Goal: Check status

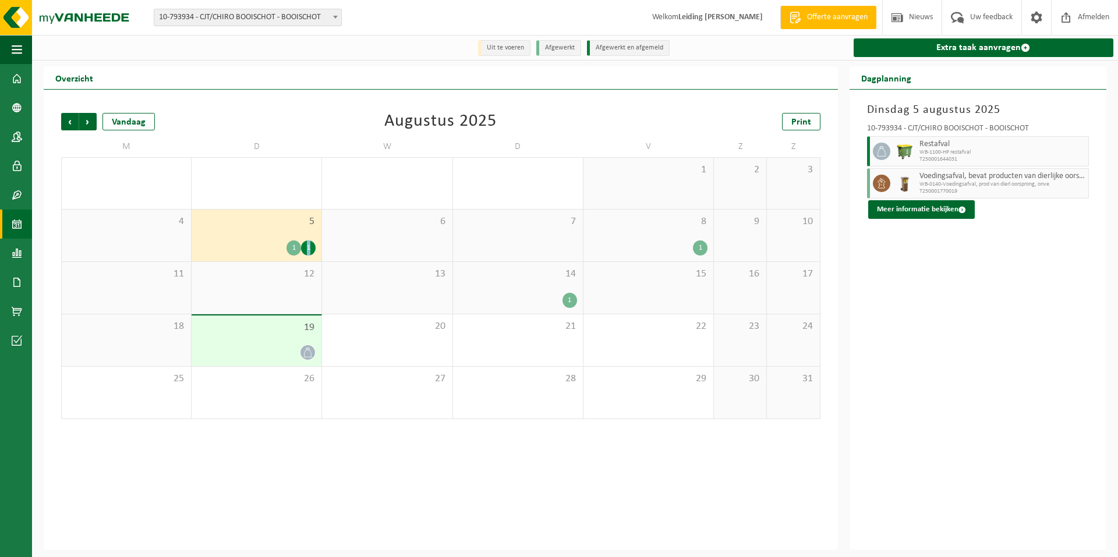
click at [306, 250] on div "1" at bounding box center [308, 247] width 15 height 15
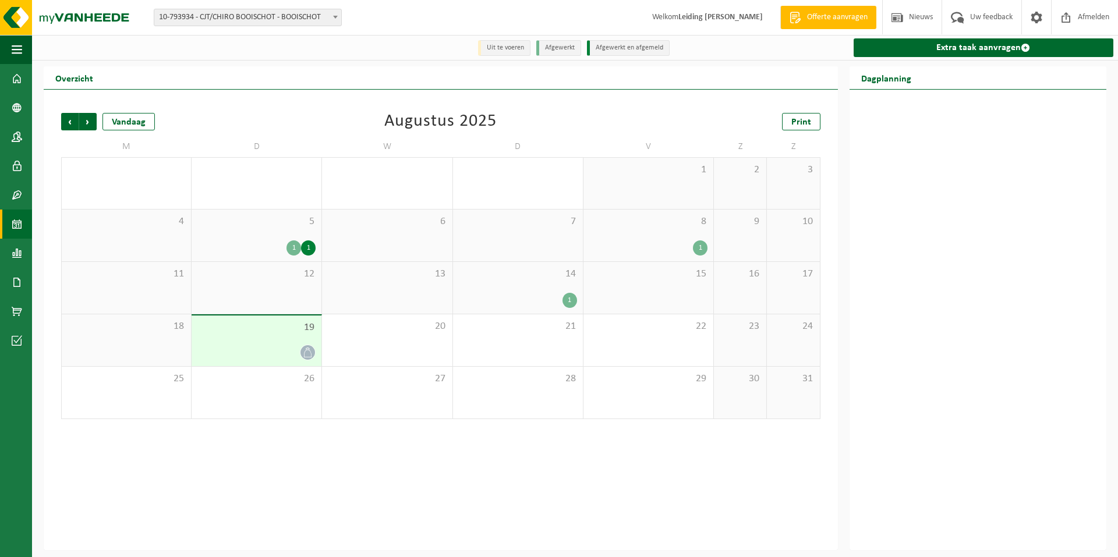
click at [293, 251] on div "1" at bounding box center [293, 247] width 15 height 15
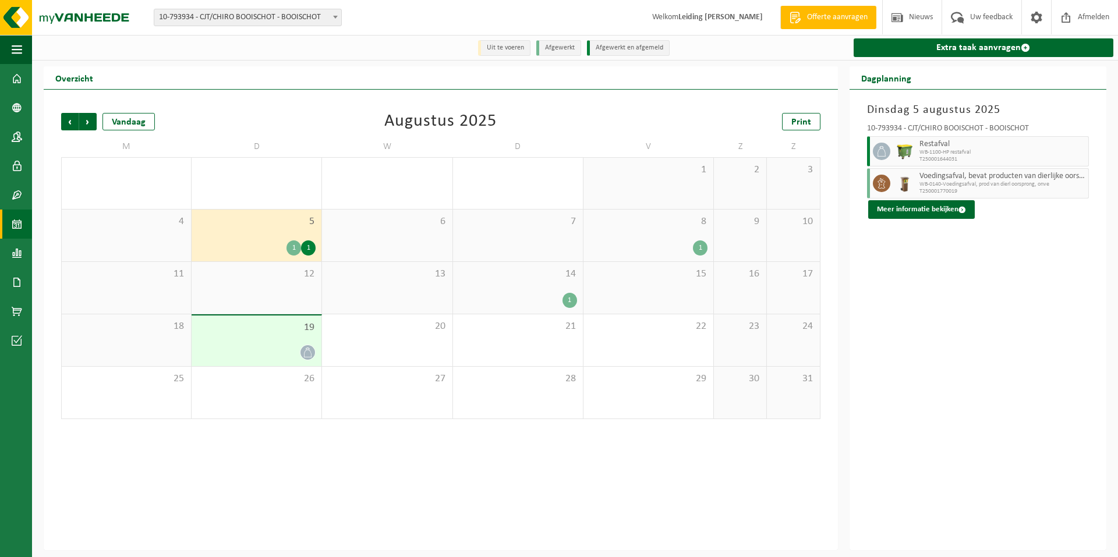
click at [307, 247] on div "1" at bounding box center [308, 247] width 15 height 15
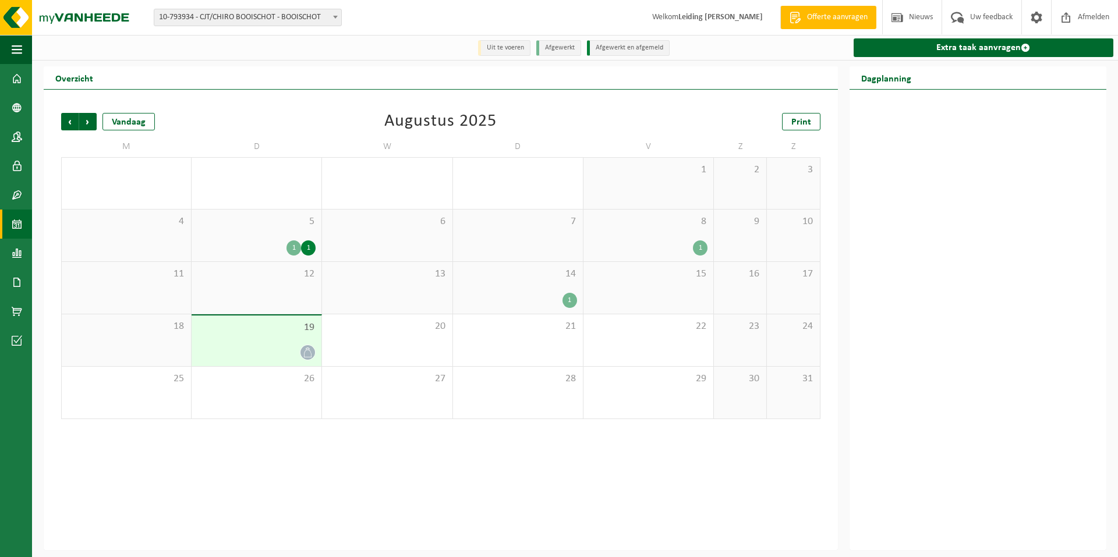
click at [274, 243] on div "1 1" at bounding box center [256, 247] width 118 height 15
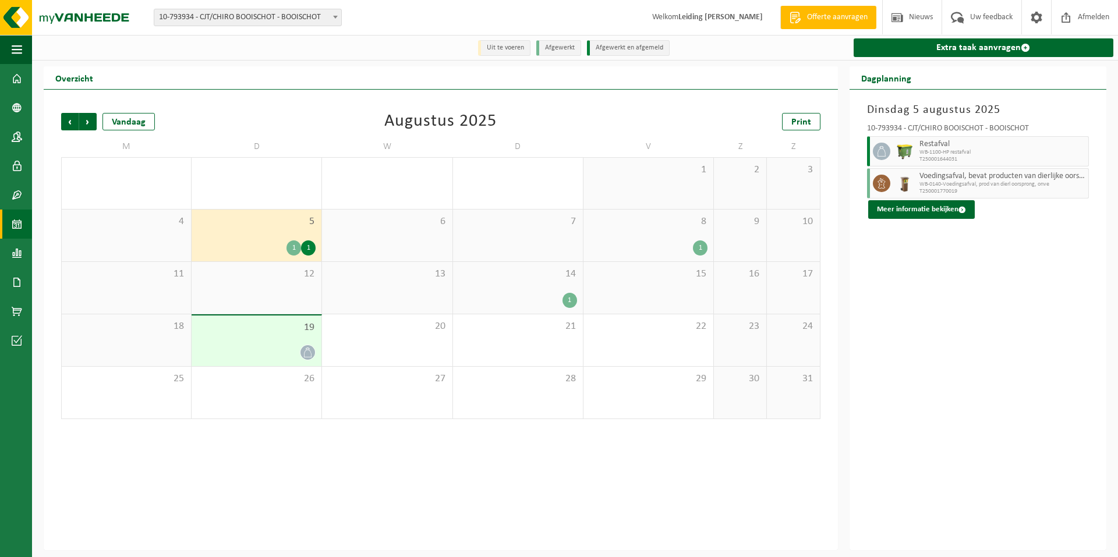
click at [959, 184] on span "WB-0140-Voedingsafval, prod van dierl oorsprong, onve" at bounding box center [1002, 184] width 166 height 7
click at [965, 163] on span "T250001644031" at bounding box center [1002, 159] width 166 height 7
click at [307, 247] on div "1" at bounding box center [308, 247] width 15 height 15
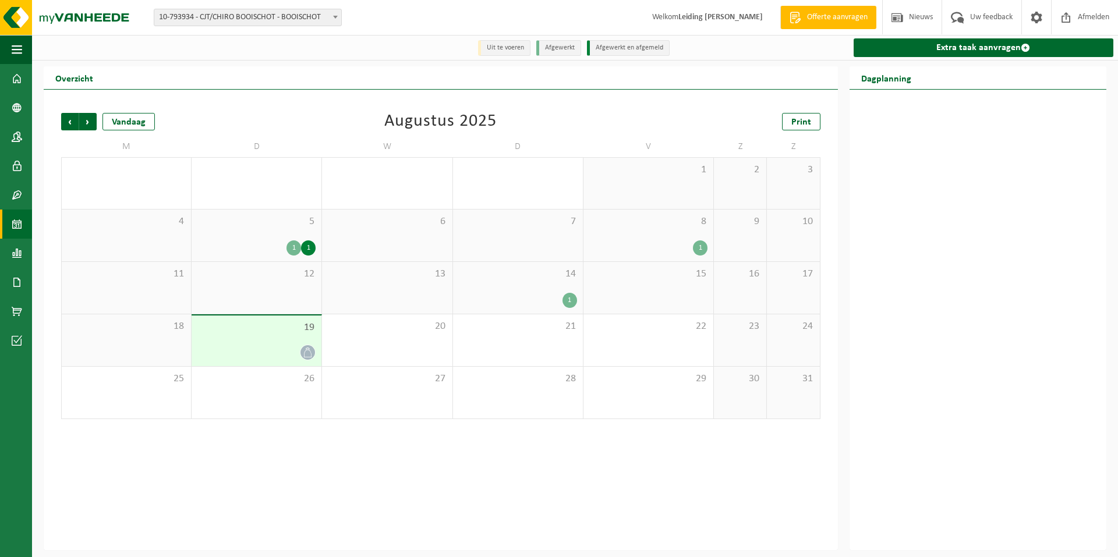
click at [307, 249] on div "1" at bounding box center [308, 247] width 15 height 15
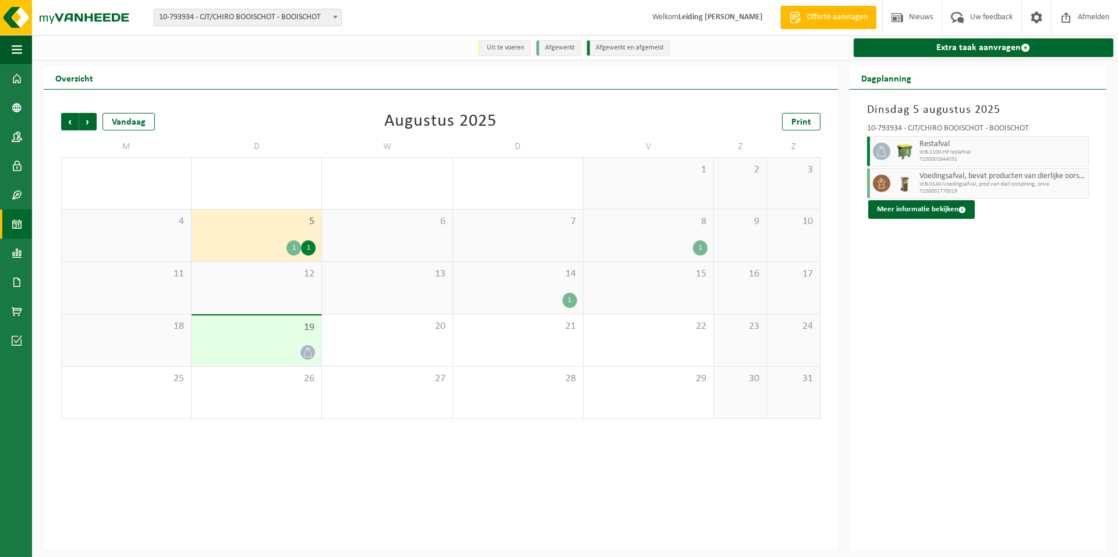
click at [564, 301] on div "1" at bounding box center [569, 300] width 15 height 15
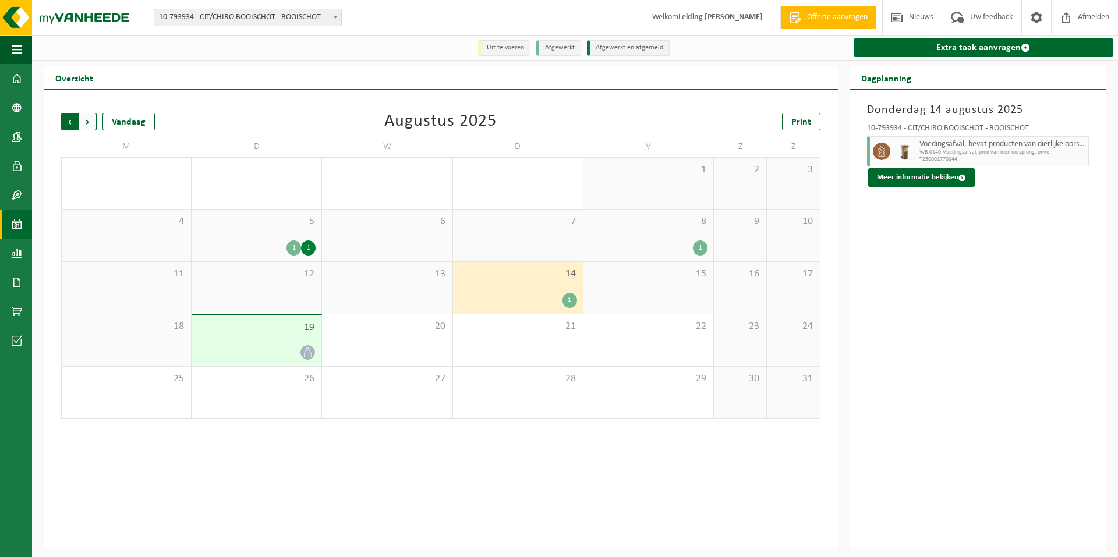
click at [86, 120] on span "Volgende" at bounding box center [87, 121] width 17 height 17
